Goal: Information Seeking & Learning: Learn about a topic

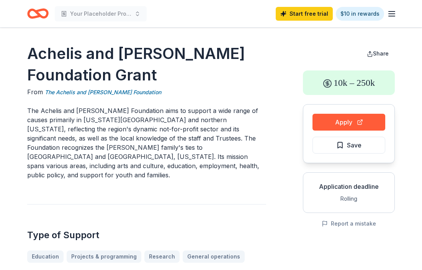
scroll to position [124, 0]
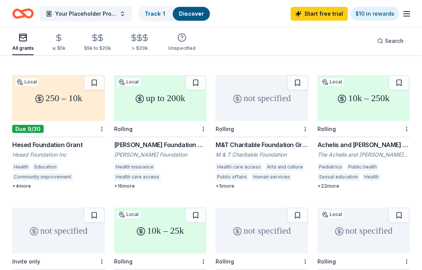
scroll to position [194, 0]
click at [339, 96] on div "10k – 250k" at bounding box center [364, 98] width 93 height 46
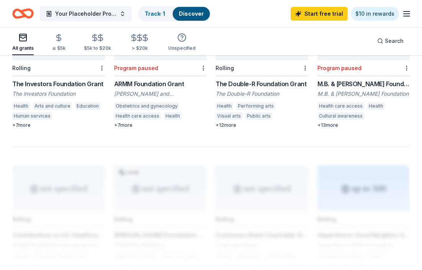
scroll to position [664, 0]
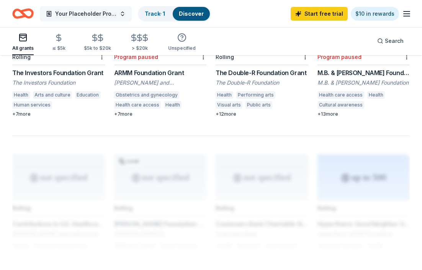
click at [105, 15] on span "Your Placeholder Project" at bounding box center [85, 13] width 61 height 9
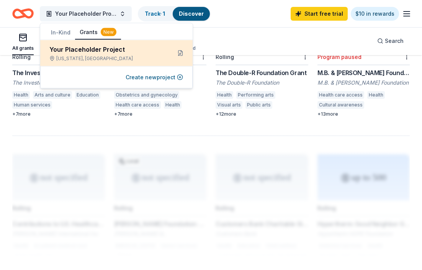
click at [120, 47] on div "Your Placeholder Project" at bounding box center [107, 49] width 116 height 9
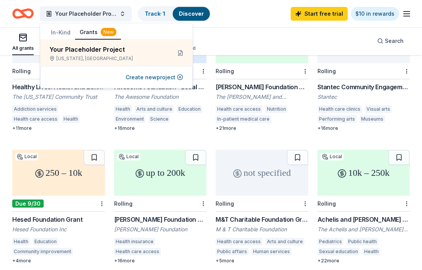
scroll to position [129, 0]
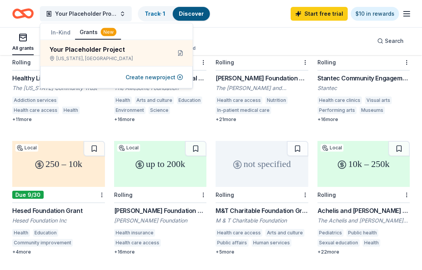
click at [141, 165] on div "up to 200k" at bounding box center [160, 164] width 93 height 46
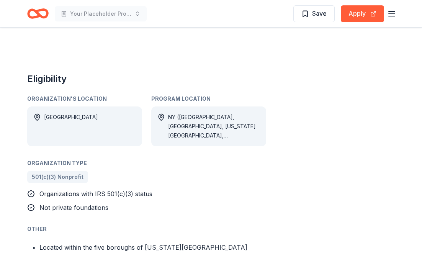
scroll to position [494, 0]
